Goal: Download file/media

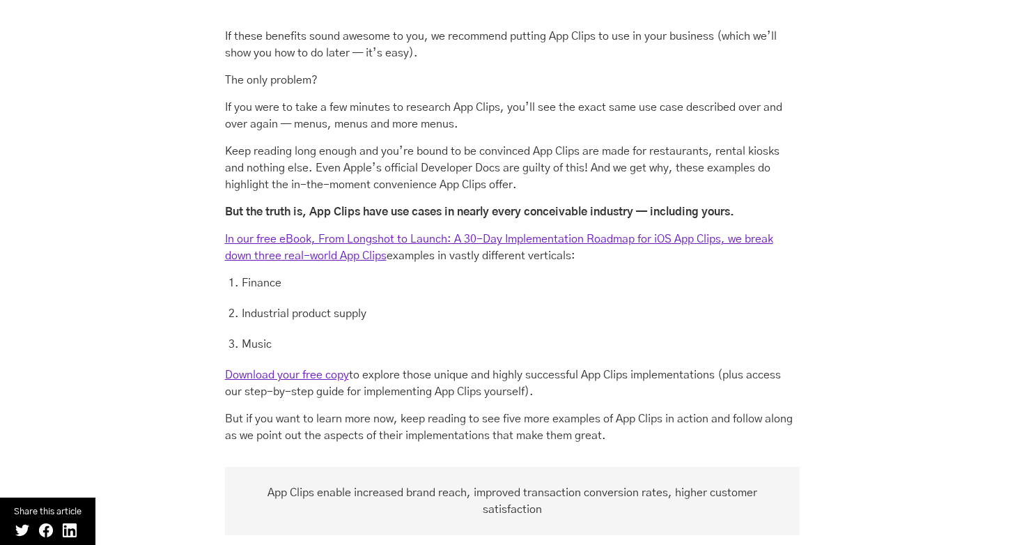
scroll to position [1065, 0]
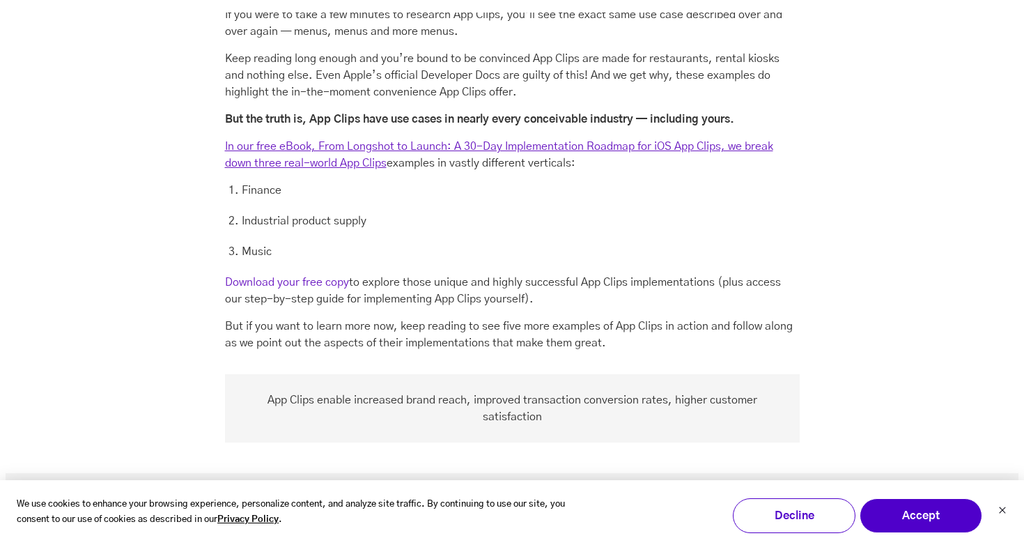
click at [339, 283] on link "Download your free copy" at bounding box center [287, 282] width 124 height 11
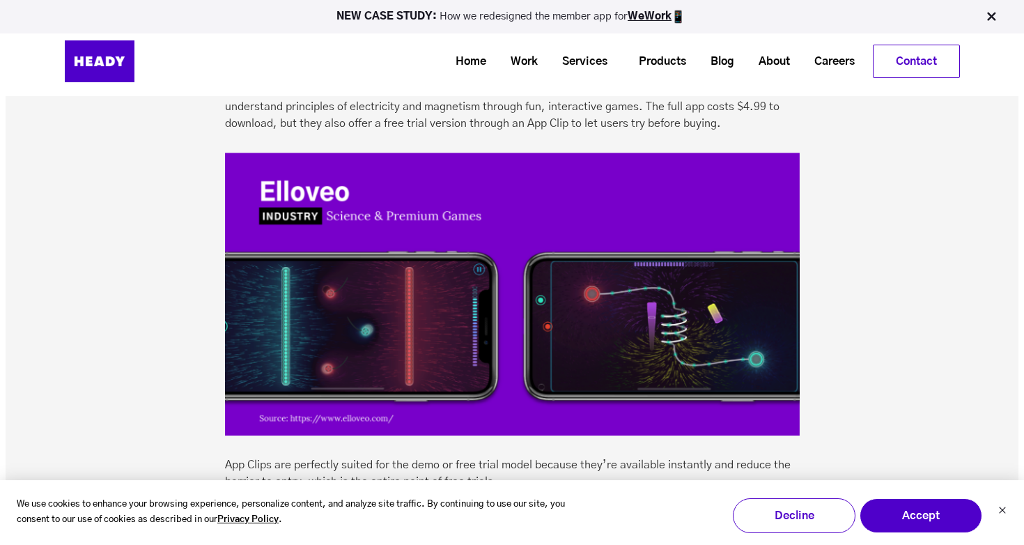
scroll to position [1633, 0]
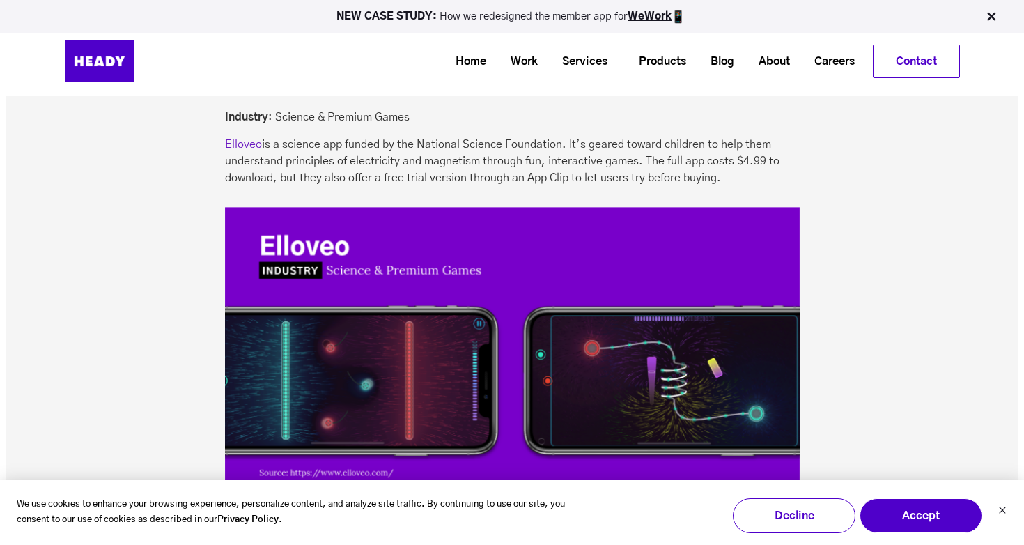
click at [238, 139] on link "Elloveo" at bounding box center [243, 144] width 37 height 11
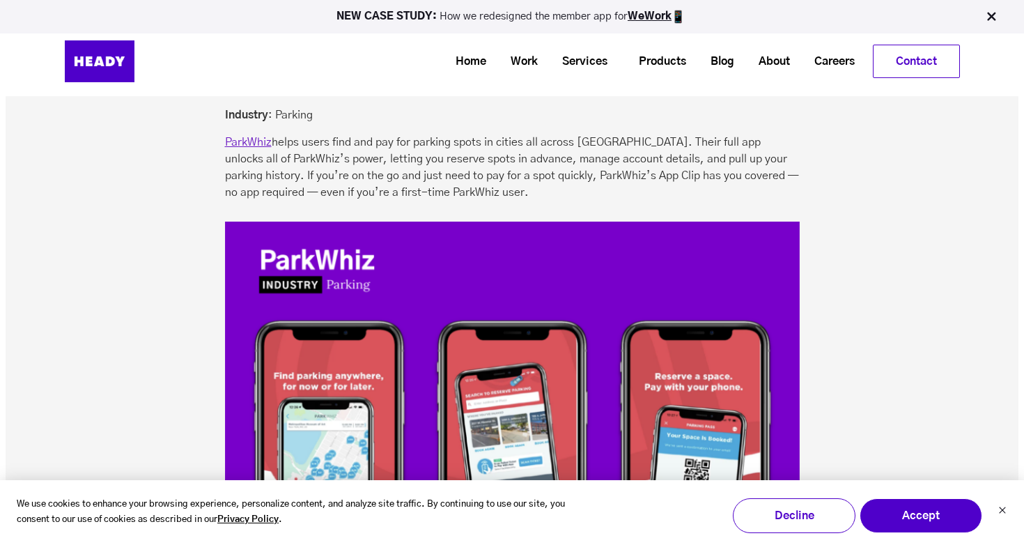
scroll to position [2329, 0]
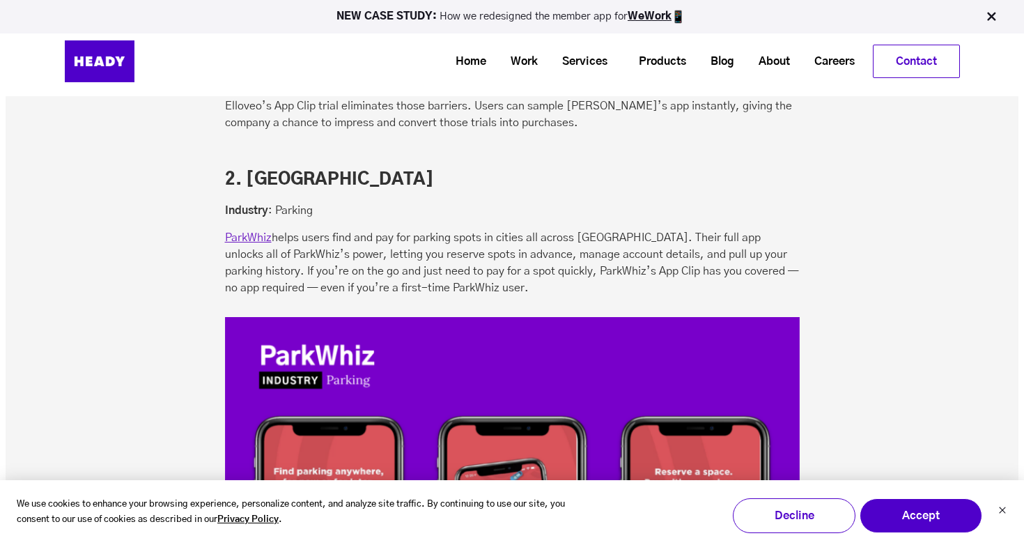
click at [262, 247] on p "ParkWhiz helps users find and pay for parking spots in cities all across [GEOGR…" at bounding box center [512, 262] width 575 height 67
click at [259, 235] on link "ParkWhiz" at bounding box center [248, 237] width 47 height 11
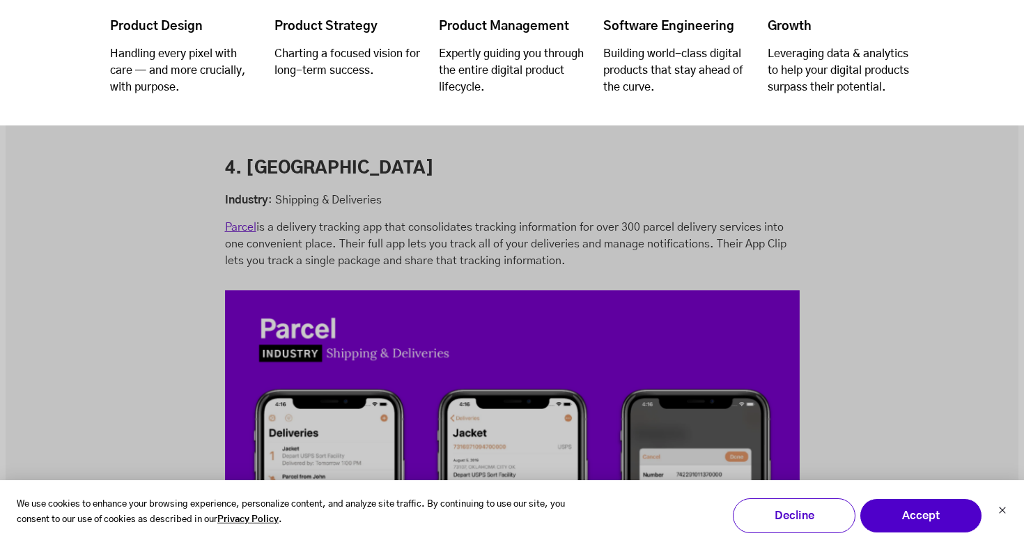
scroll to position [4329, 0]
